Goal: Find specific page/section: Find specific page/section

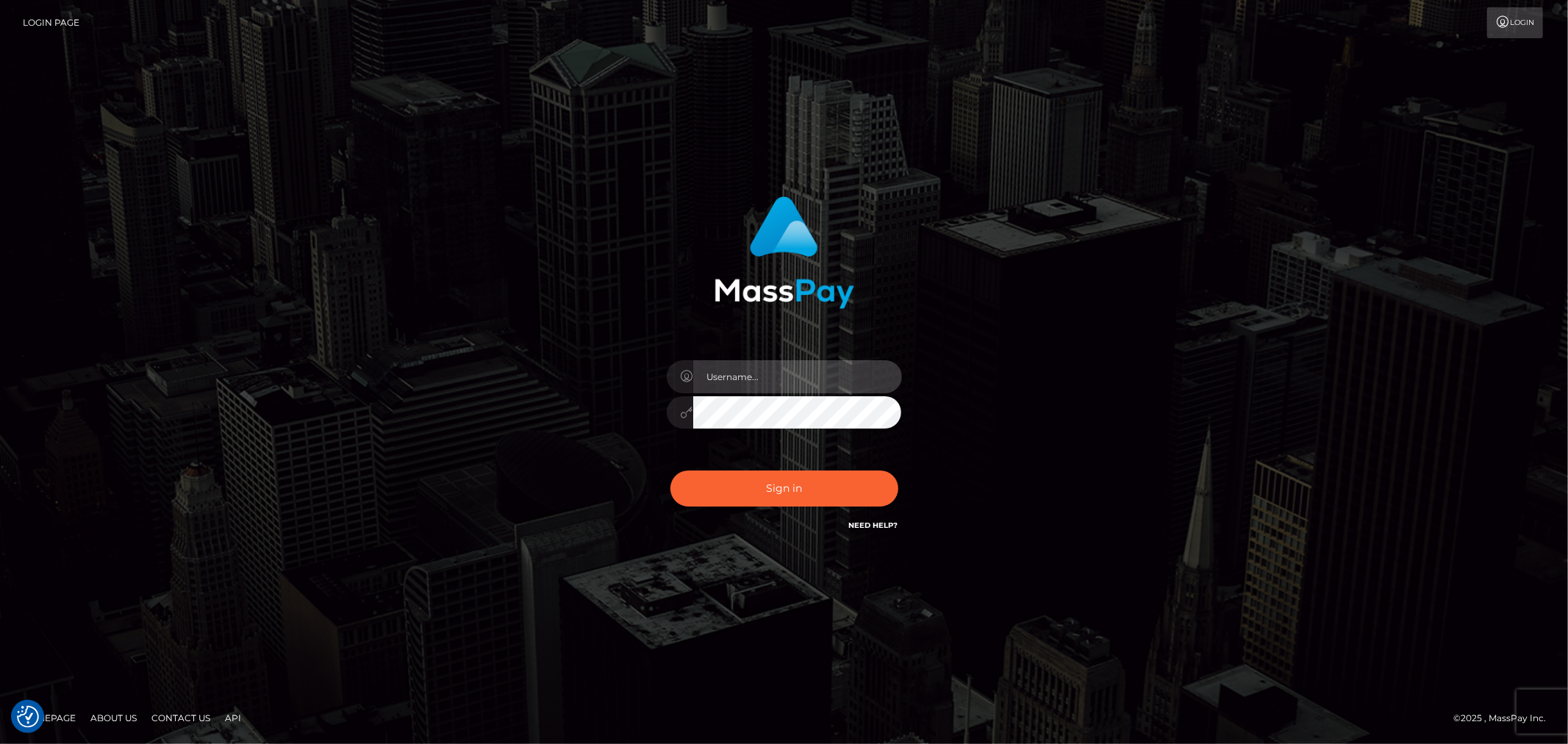
click at [784, 381] on input "text" at bounding box center [798, 376] width 209 height 33
type input "ashbil"
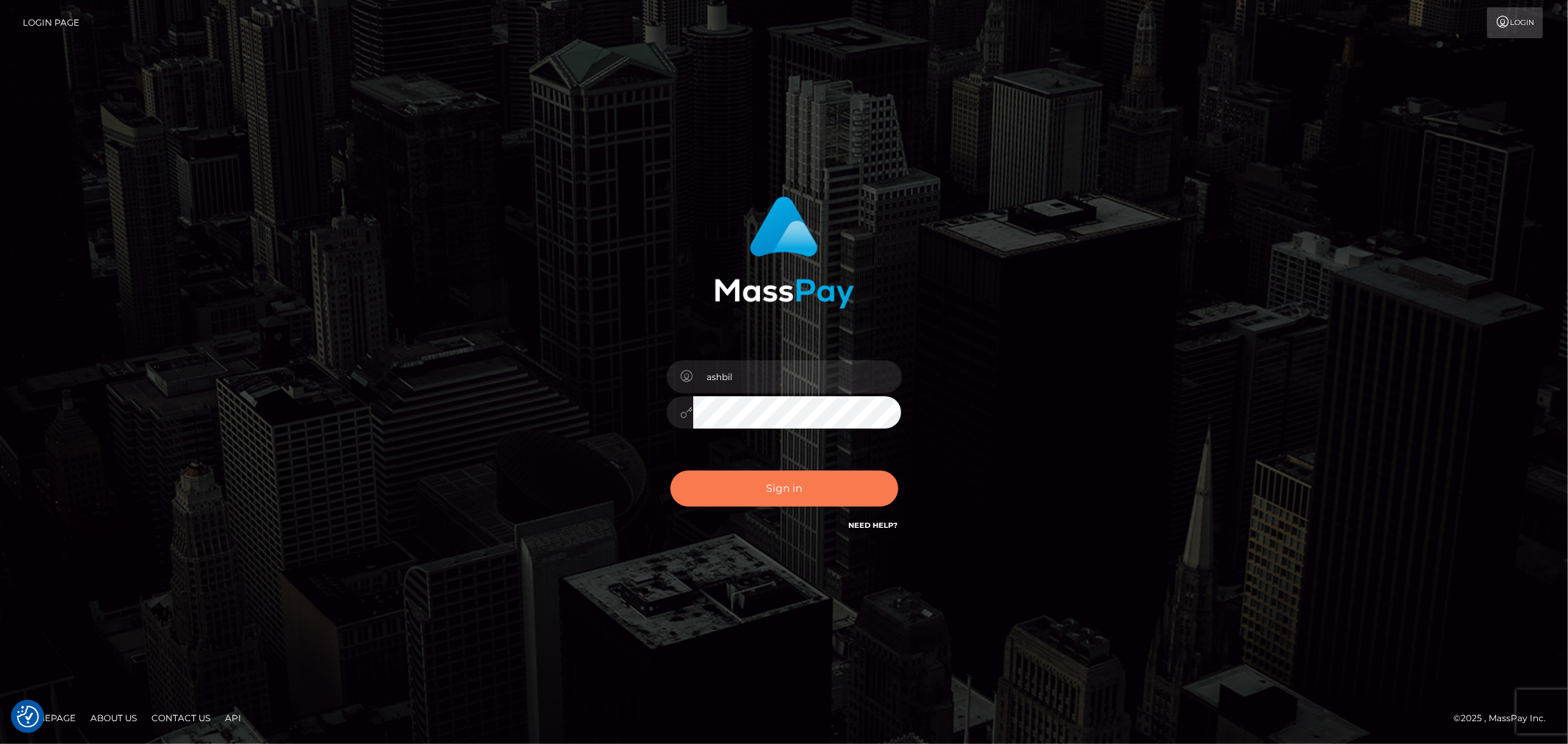
click at [786, 490] on button "Sign in" at bounding box center [784, 488] width 228 height 36
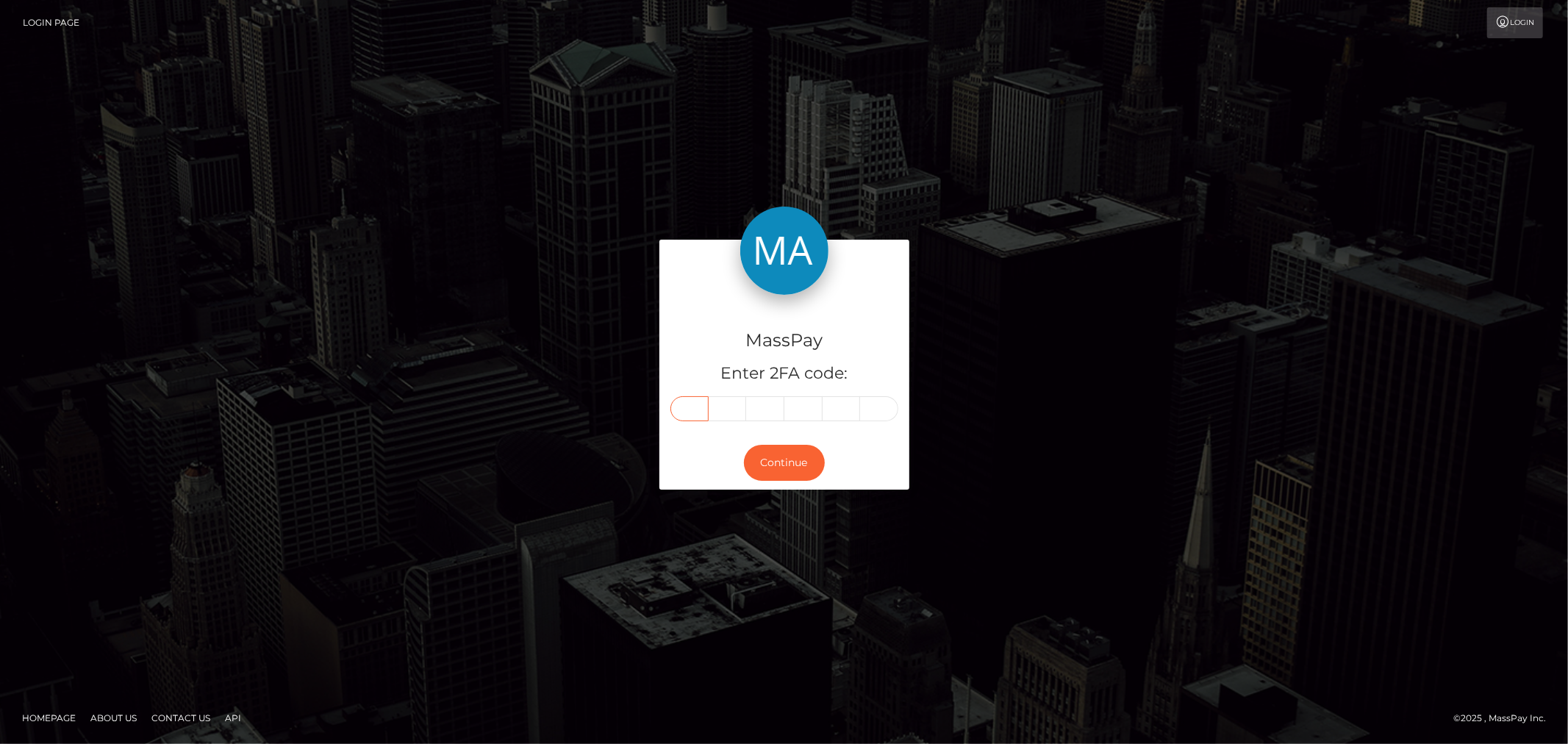
click at [700, 403] on input "text" at bounding box center [689, 409] width 38 height 25
type input "5"
type input "4"
type input "0"
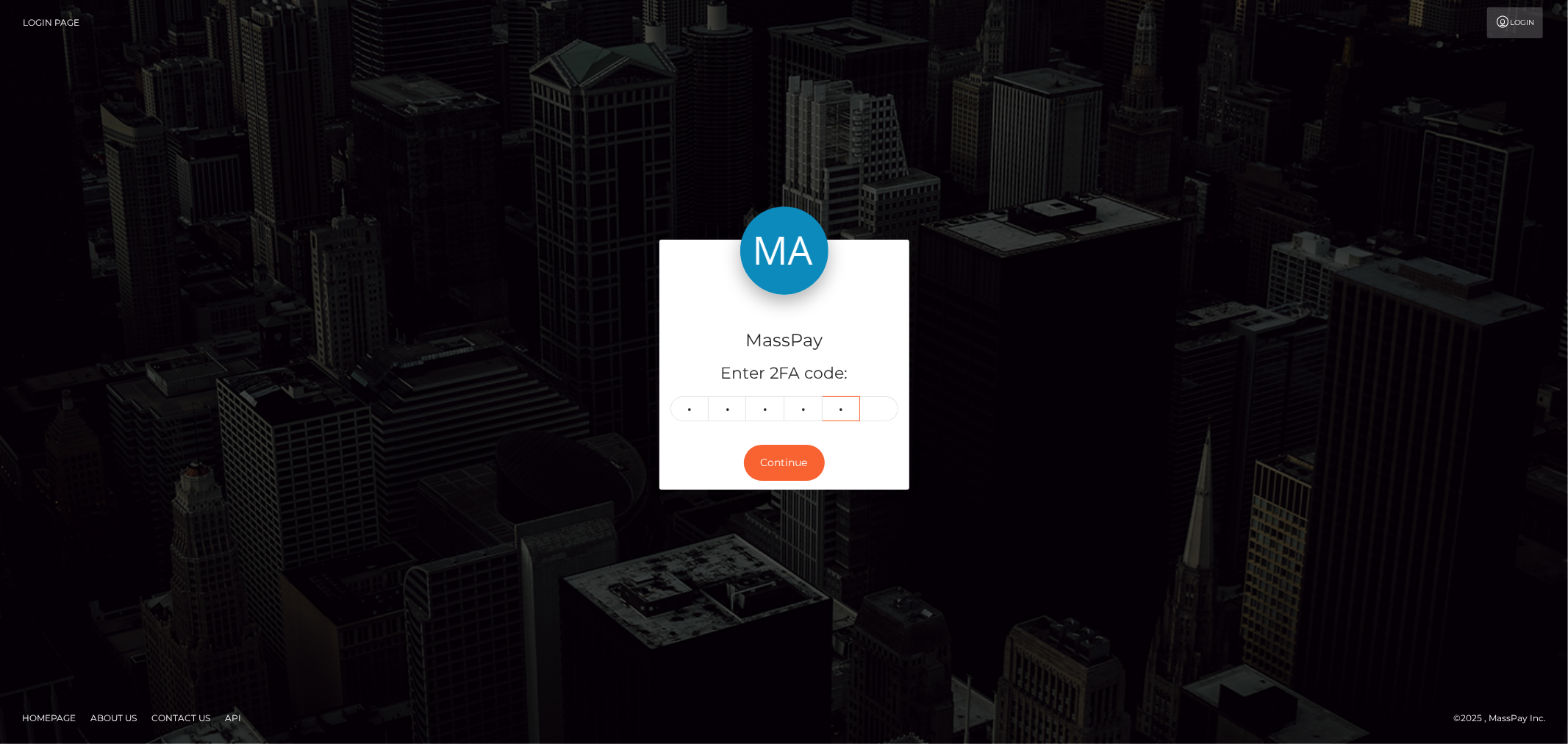
type input "6"
type input "5"
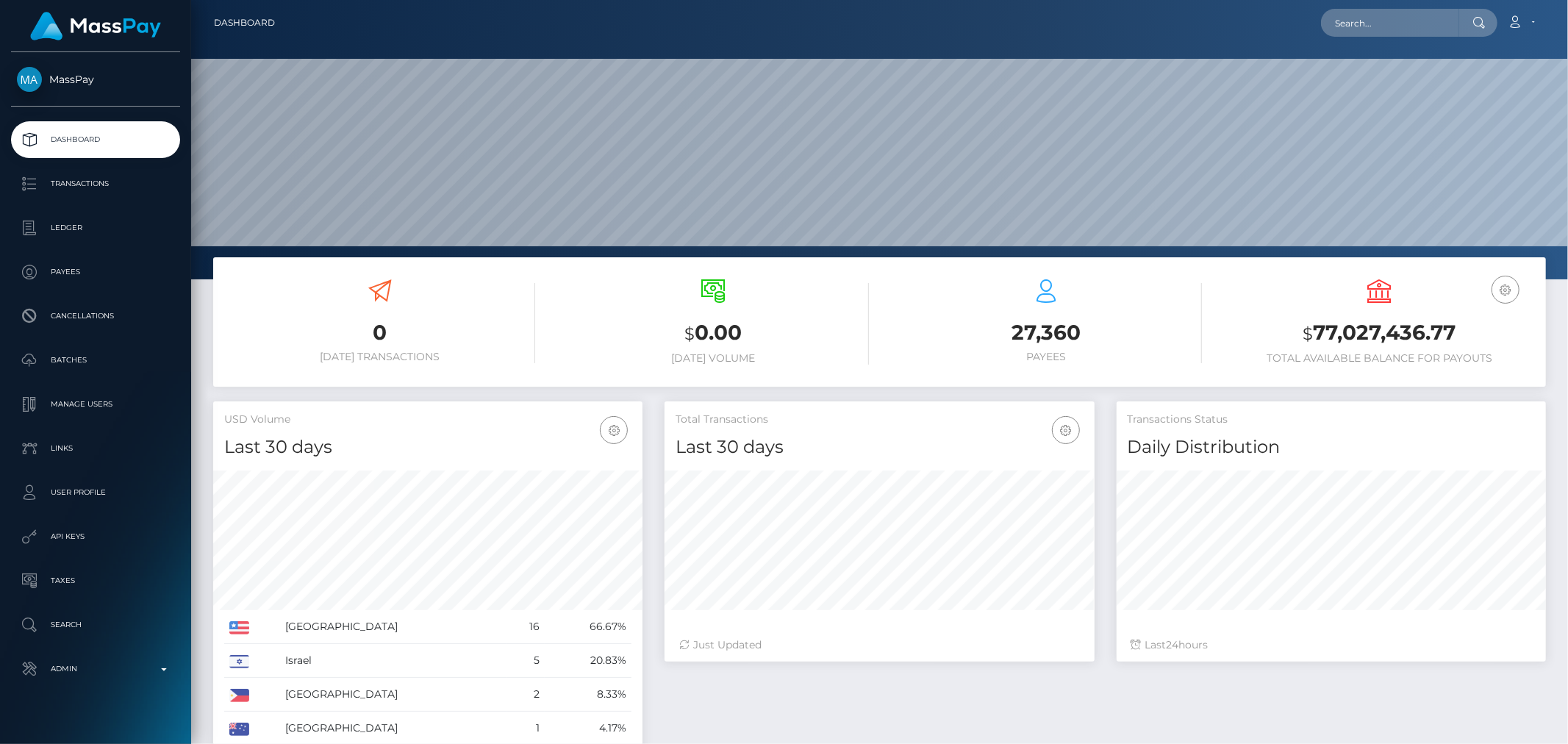
scroll to position [260, 429]
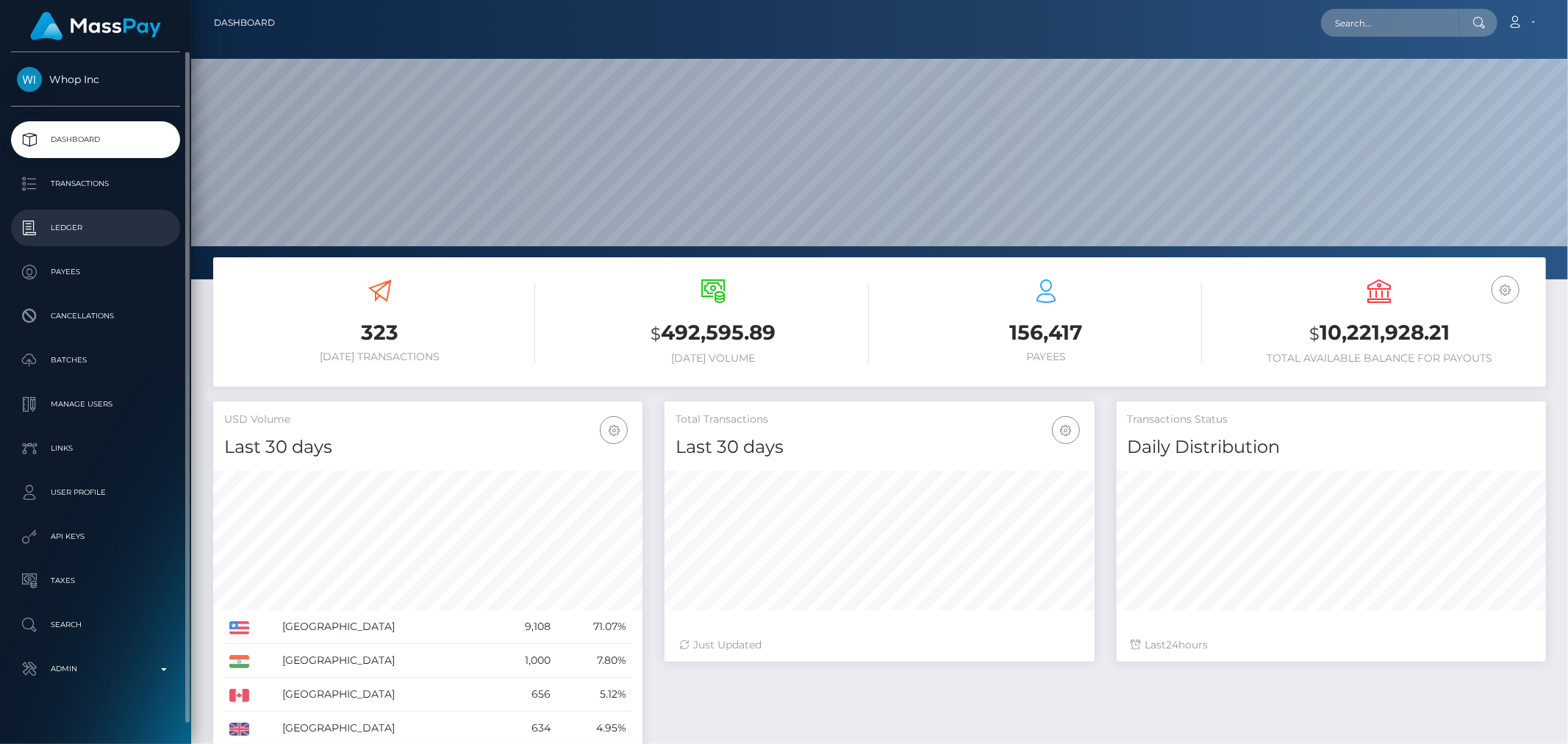
click at [107, 226] on p "Ledger" at bounding box center [96, 228] width 158 height 22
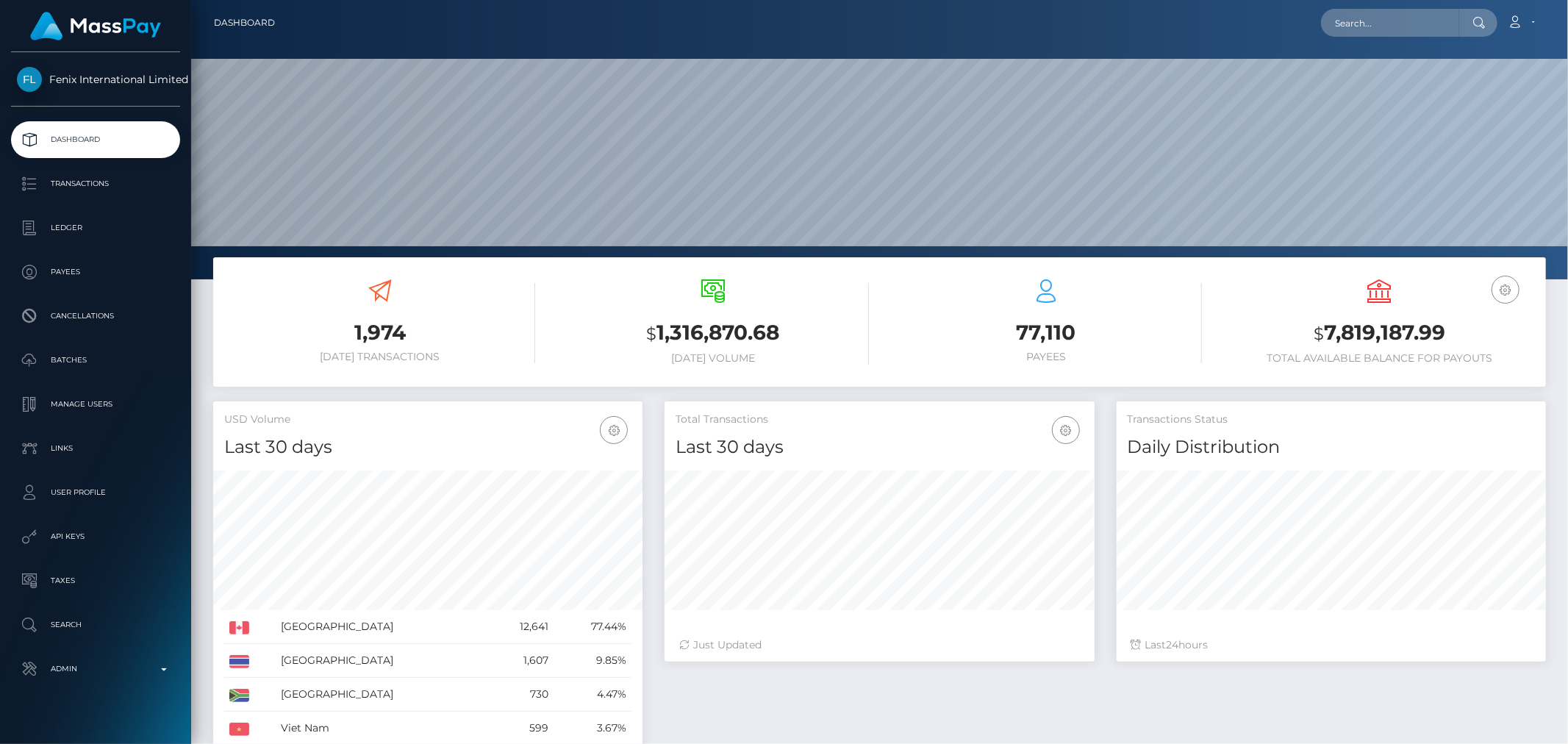
scroll to position [260, 429]
drag, startPoint x: 0, startPoint y: 0, endPoint x: 84, endPoint y: 230, distance: 244.9
click at [84, 230] on p "Ledger" at bounding box center [96, 228] width 158 height 22
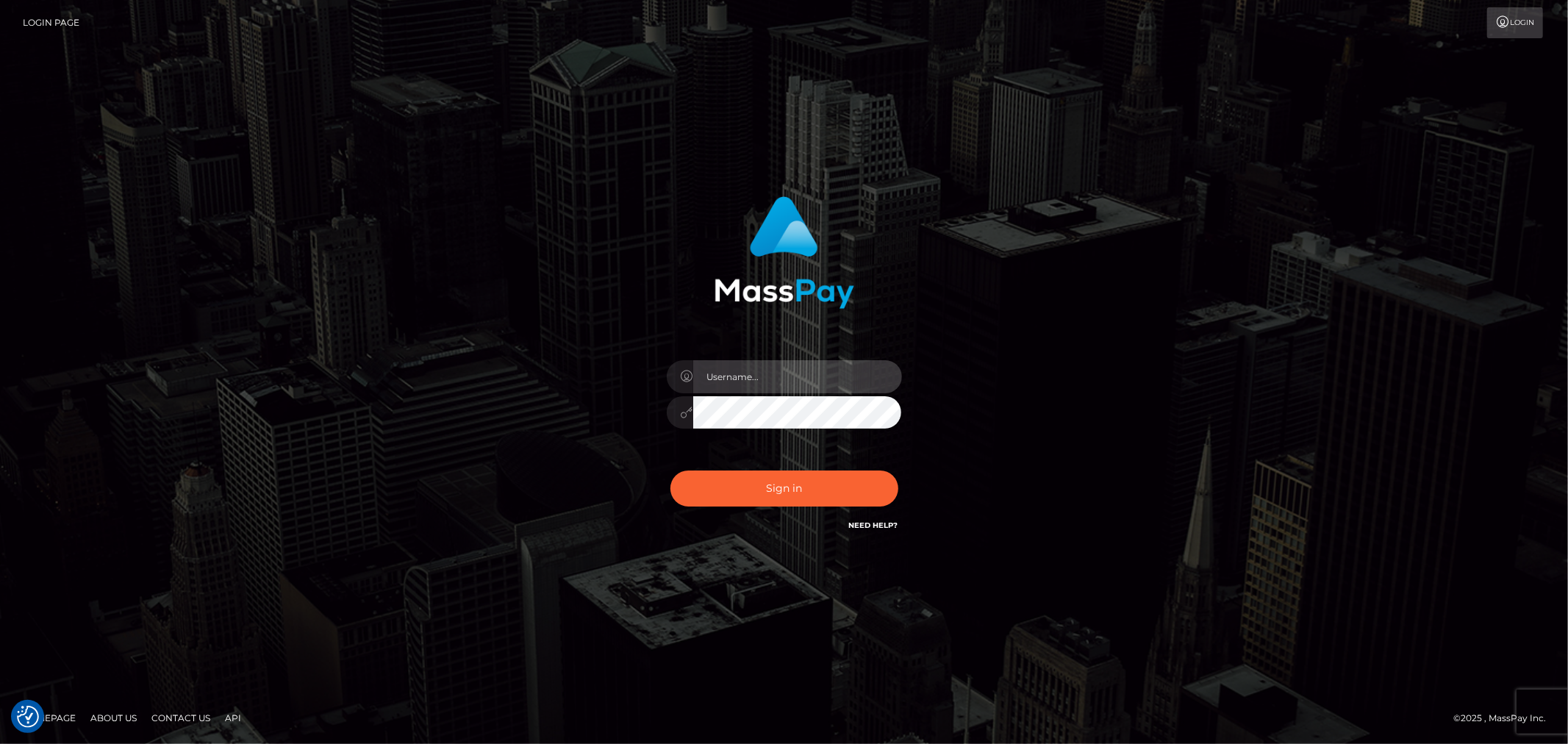
click at [814, 385] on input "text" at bounding box center [798, 376] width 209 height 33
type input "ashbil"
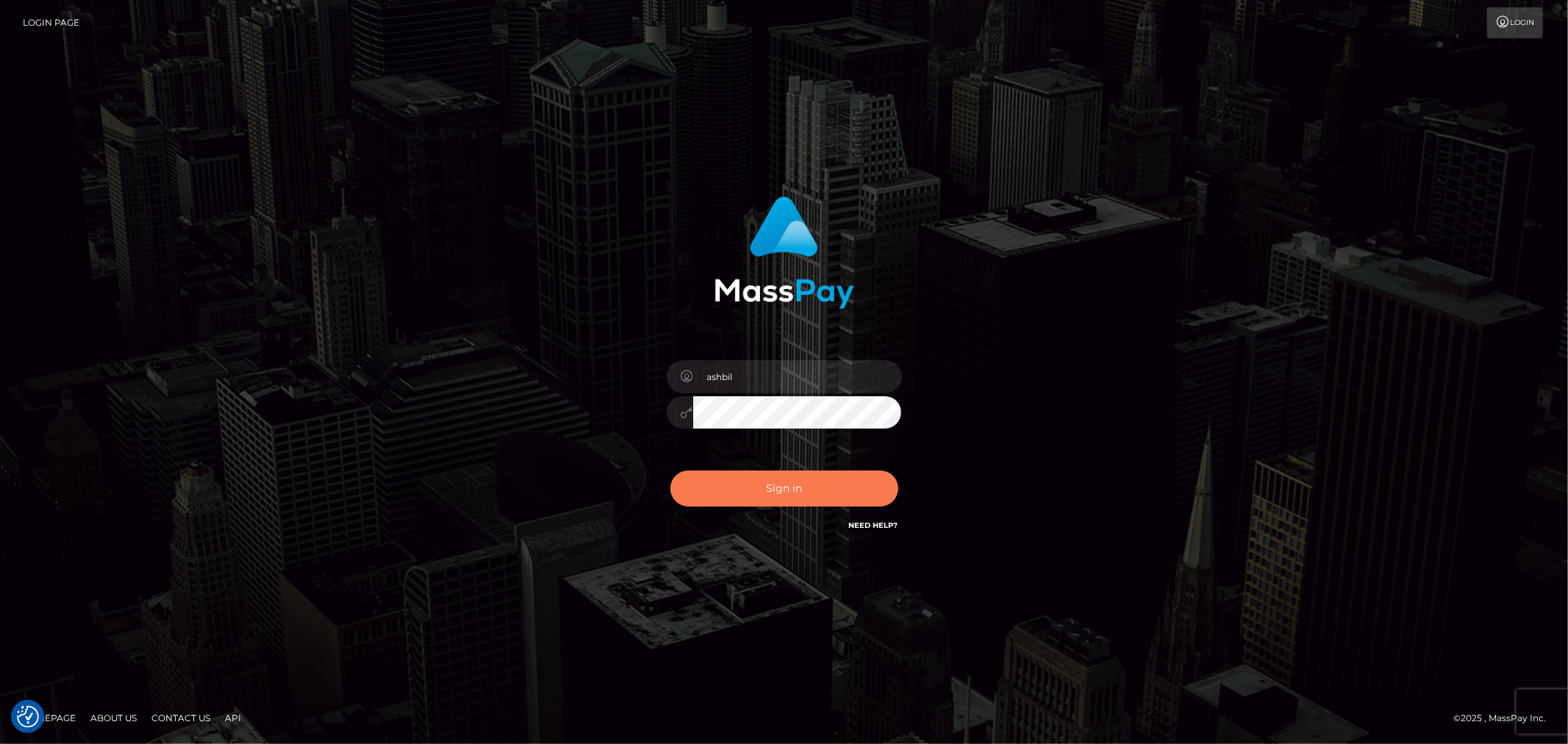
click at [809, 504] on button "Sign in" at bounding box center [784, 488] width 228 height 36
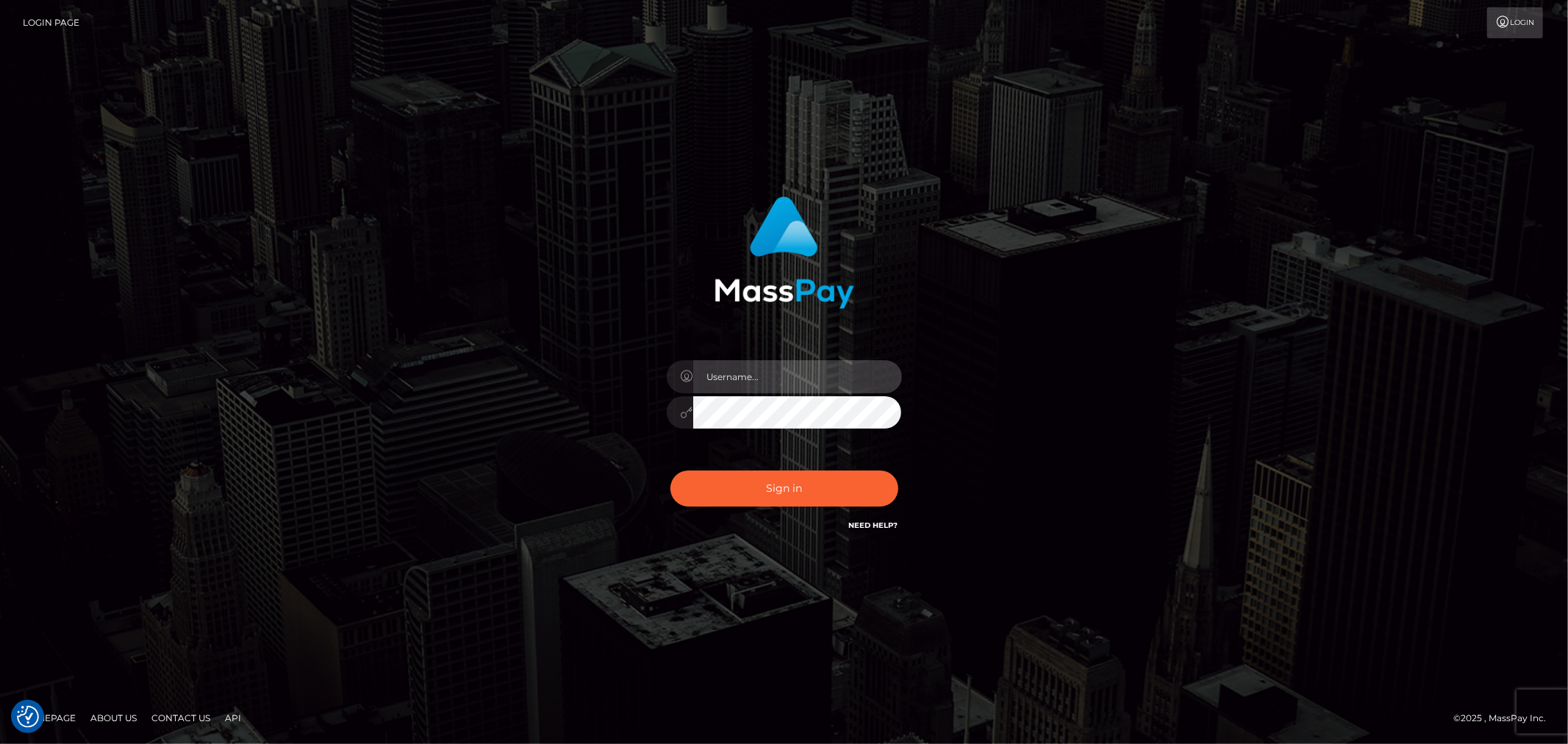
click at [741, 386] on input "text" at bounding box center [798, 376] width 209 height 33
type input "ashbil"
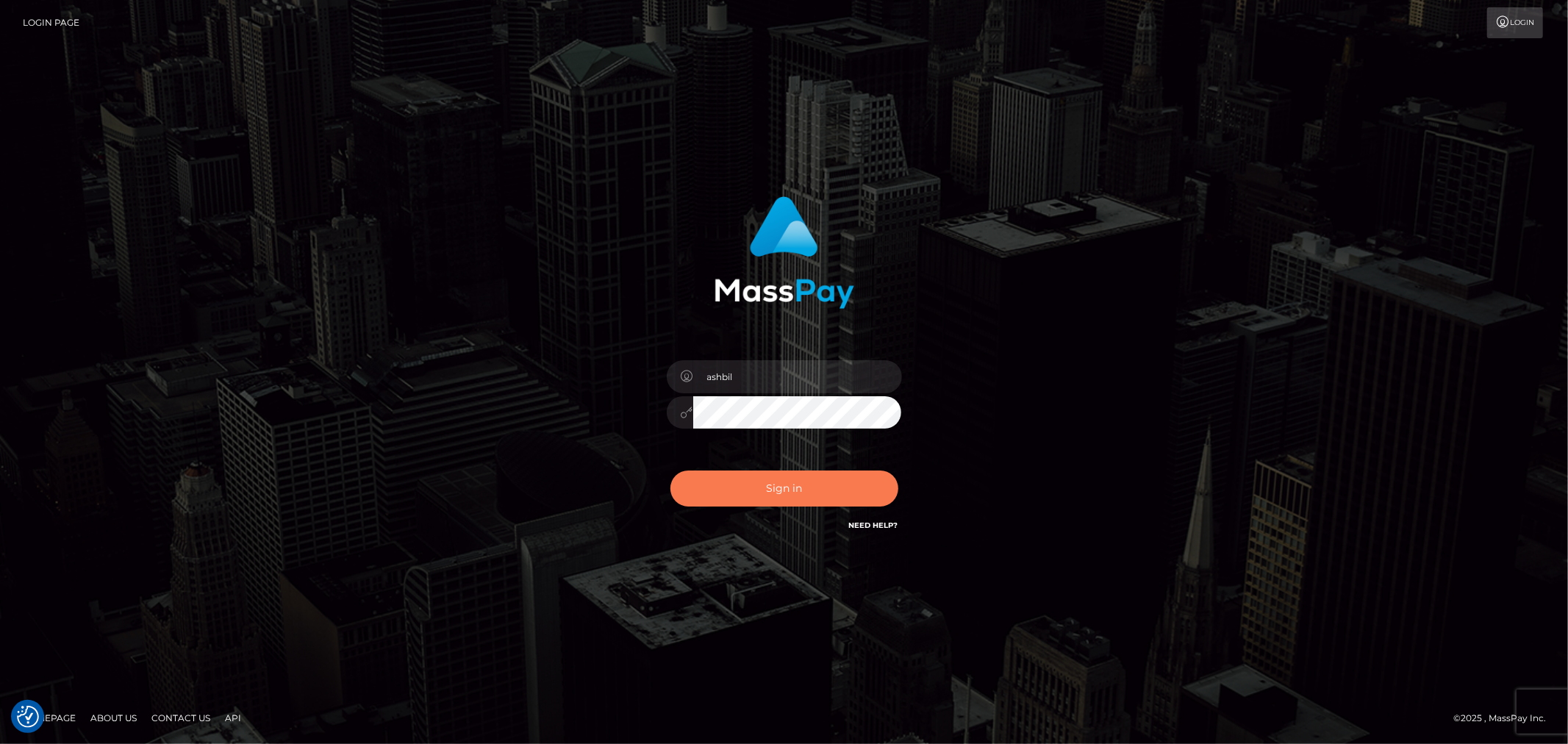
click at [786, 483] on button "Sign in" at bounding box center [784, 488] width 228 height 36
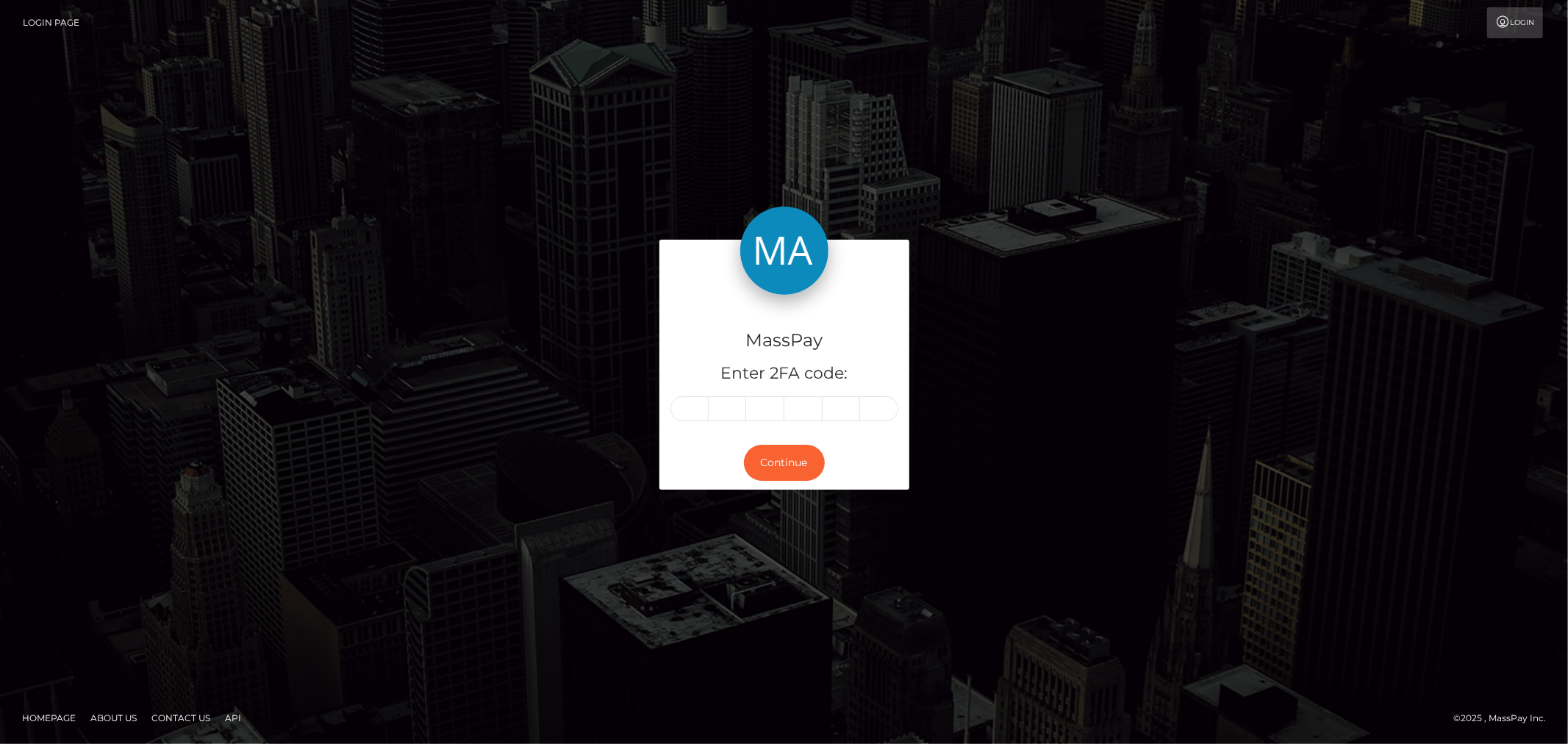
click at [699, 409] on input "text" at bounding box center [689, 409] width 38 height 25
type input "6"
type input "1"
type input "6"
type input "8"
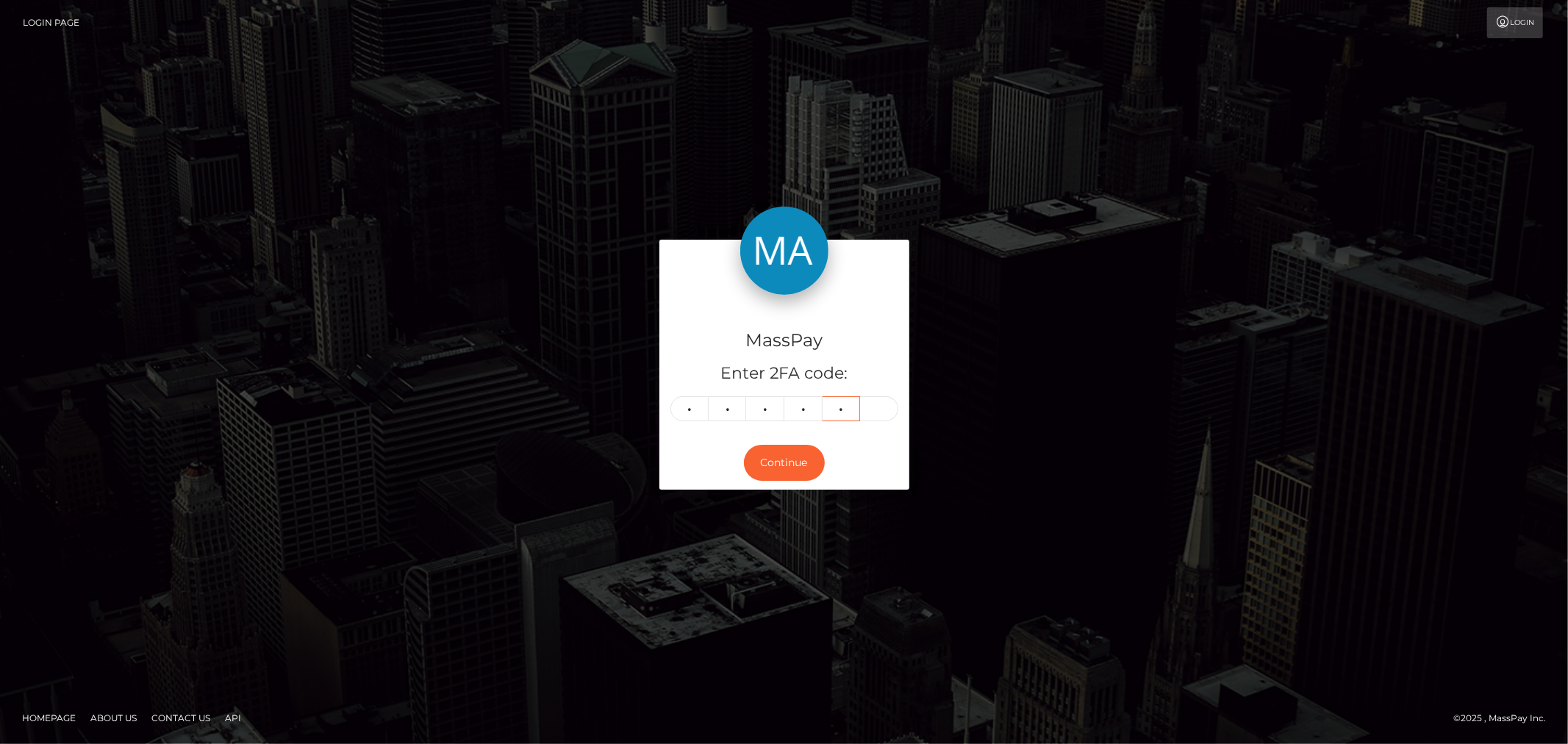
type input "1"
type input "8"
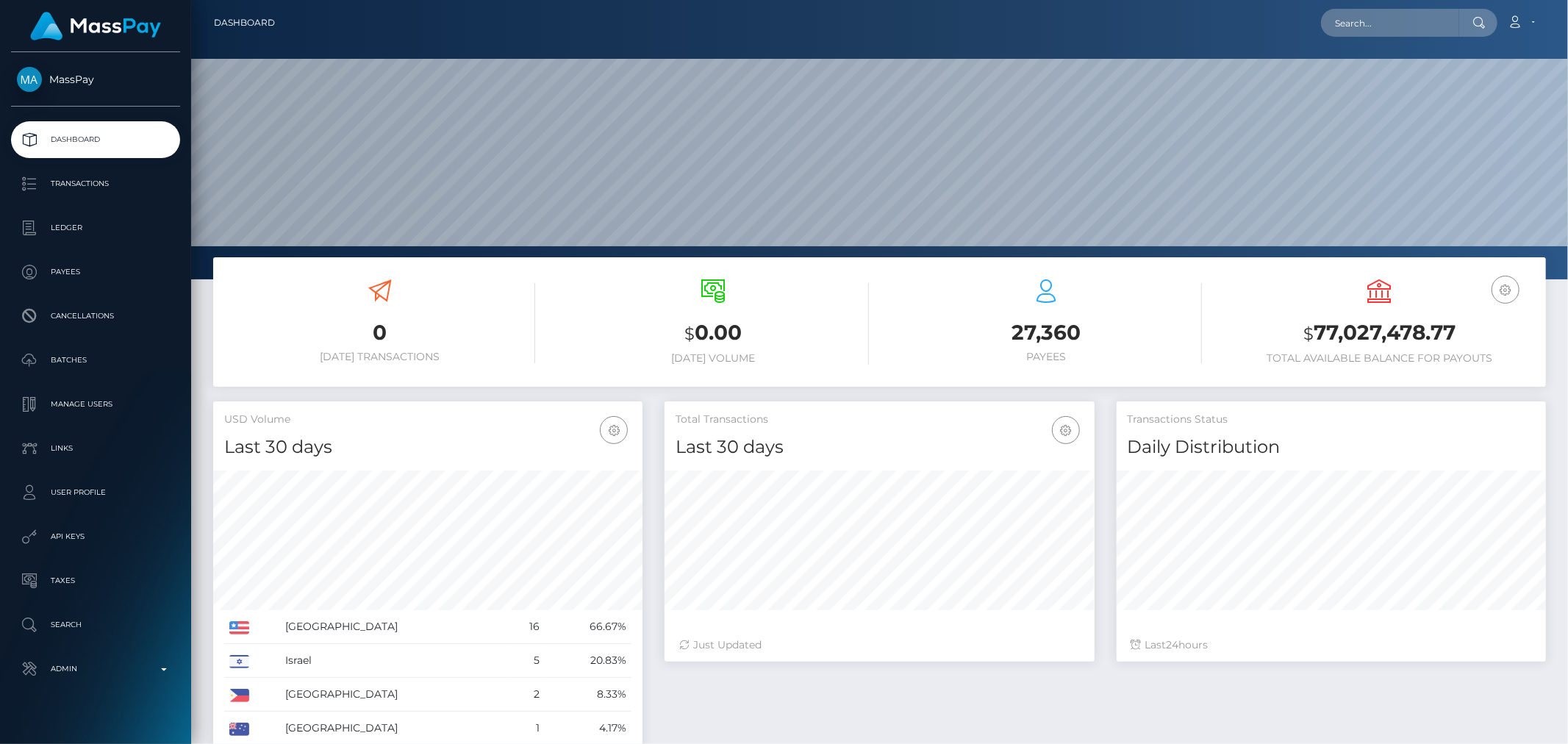
scroll to position [260, 429]
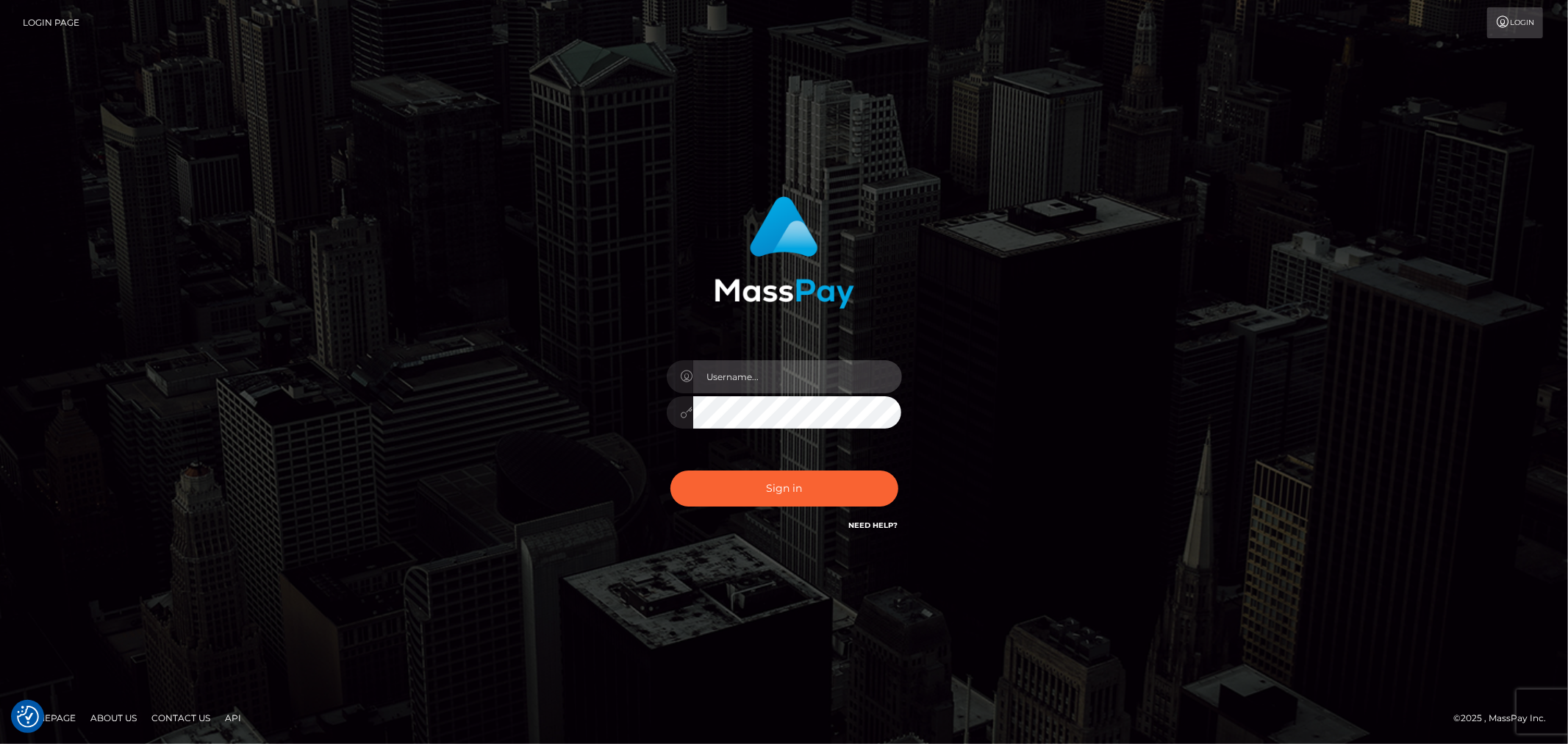
click at [758, 379] on input "text" at bounding box center [798, 376] width 209 height 33
type input "ashbil"
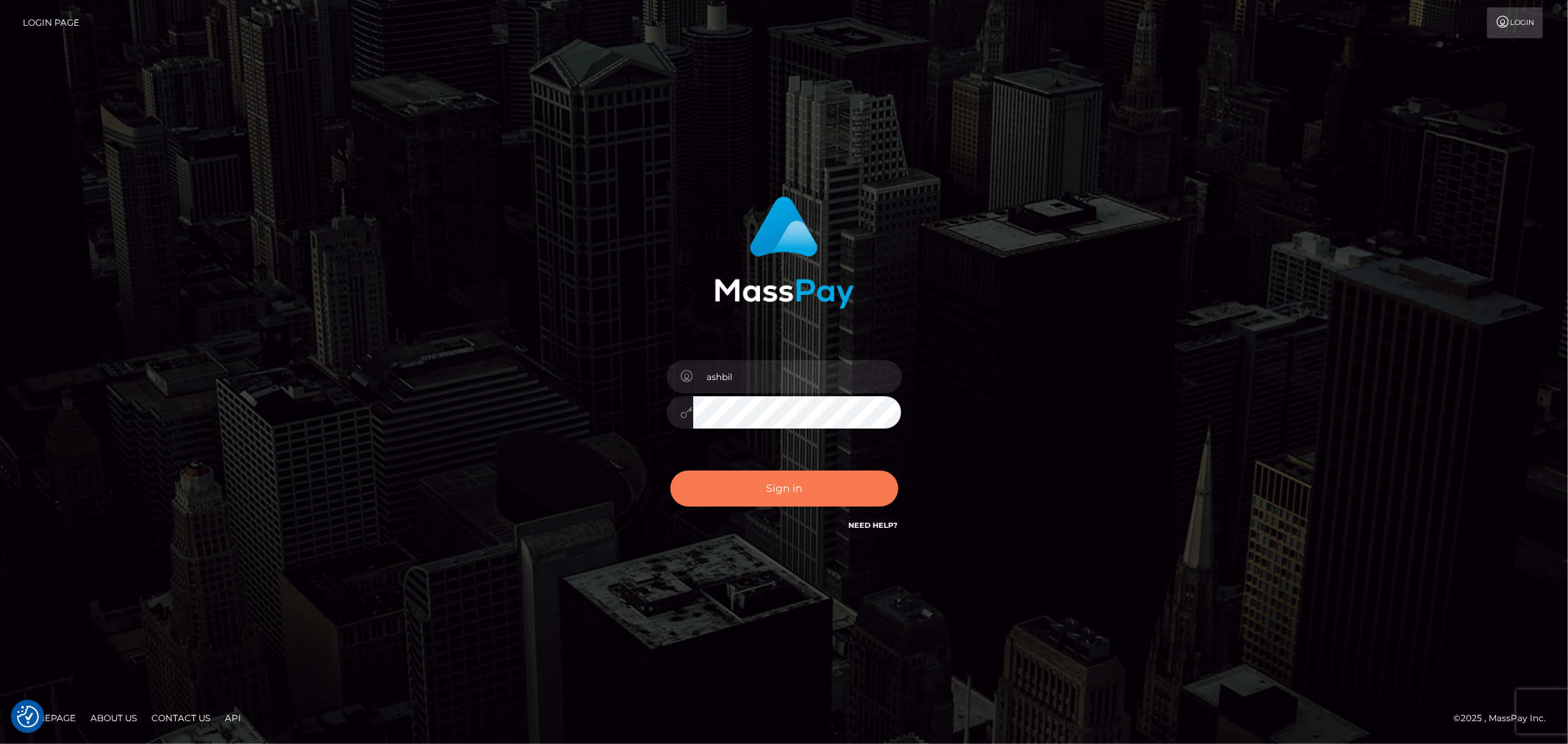
click at [786, 480] on button "Sign in" at bounding box center [784, 488] width 228 height 36
